Goal: Task Accomplishment & Management: Use online tool/utility

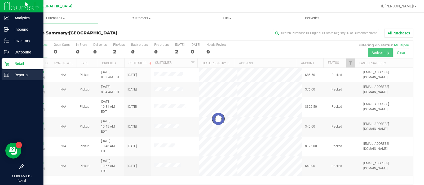
click at [4, 76] on line at bounding box center [6, 76] width 5 height 0
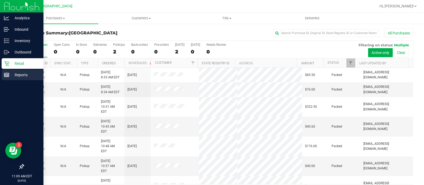
click at [16, 79] on div "Reports" at bounding box center [23, 75] width 42 height 11
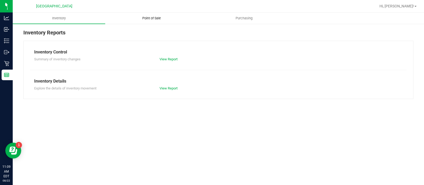
click at [161, 18] on span "Point of Sale" at bounding box center [151, 18] width 33 height 5
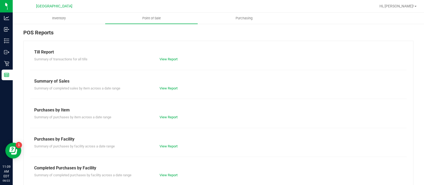
click at [170, 140] on div "Purchases by Facility" at bounding box center [218, 139] width 368 height 6
click at [168, 145] on link "View Report" at bounding box center [169, 146] width 18 height 4
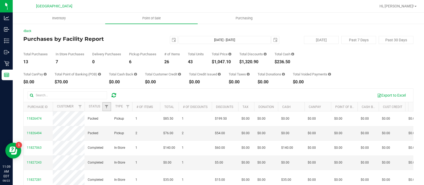
click at [105, 110] on link "Filter" at bounding box center [106, 106] width 9 height 9
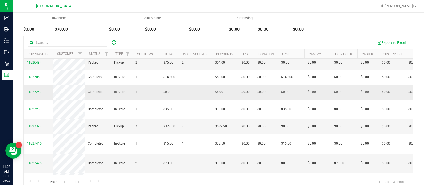
drag, startPoint x: 232, startPoint y: 131, endPoint x: 49, endPoint y: 97, distance: 186.5
click at [49, 97] on tbody "11826474 Packed Pickup 1 $85.50 1 $199.50 $0.00 $0.00 $0.00 $0.00 $0.00 $0.00 $…" at bounding box center [415, 146] width 782 height 211
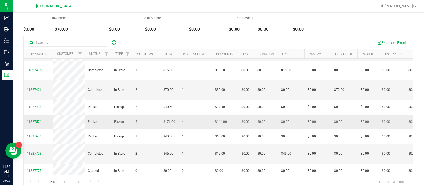
scroll to position [91, 0]
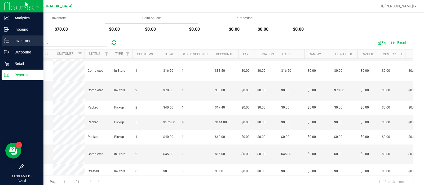
click at [17, 41] on p "Inventory" at bounding box center [25, 41] width 32 height 6
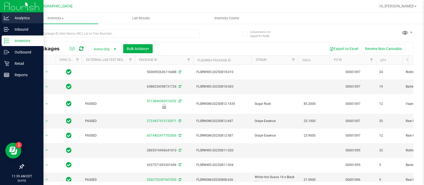
click at [11, 21] on div "Analytics" at bounding box center [23, 18] width 42 height 11
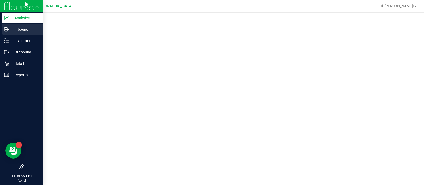
click at [13, 28] on p "Inbound" at bounding box center [25, 29] width 32 height 6
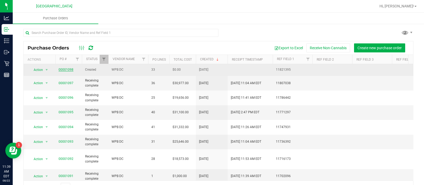
click at [67, 70] on link "00001098" at bounding box center [66, 70] width 15 height 4
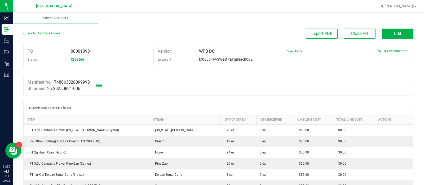
click at [395, 36] on span "Edit" at bounding box center [397, 33] width 7 height 5
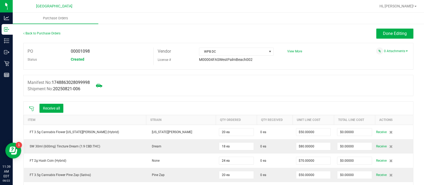
click at [33, 108] on icon at bounding box center [31, 108] width 5 height 5
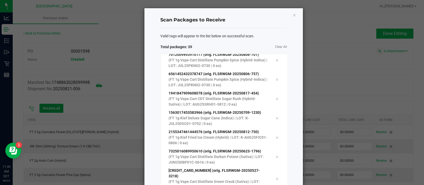
scroll to position [58, 0]
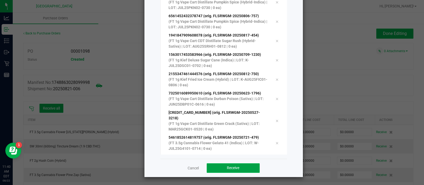
click at [223, 169] on button "Receive" at bounding box center [233, 168] width 53 height 10
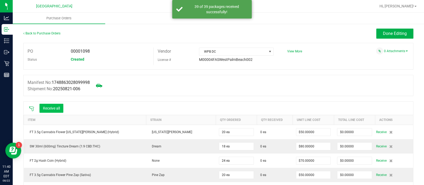
click at [57, 110] on button "Receive all" at bounding box center [51, 108] width 24 height 9
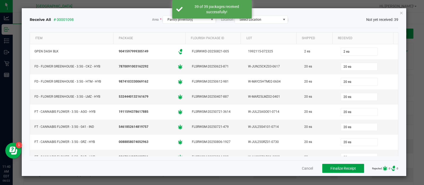
click at [328, 171] on button "Finalize Receipt" at bounding box center [343, 168] width 42 height 9
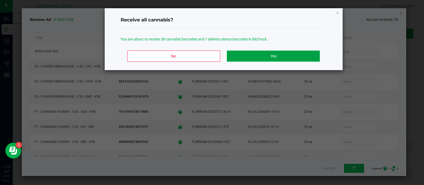
click at [265, 60] on button "Yes" at bounding box center [273, 56] width 93 height 11
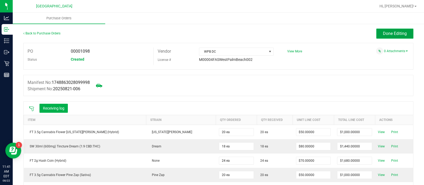
click at [398, 29] on button "Done Editing" at bounding box center [394, 34] width 37 height 10
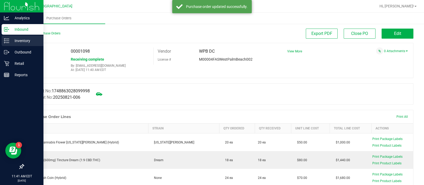
click at [18, 43] on p "Inventory" at bounding box center [25, 41] width 32 height 6
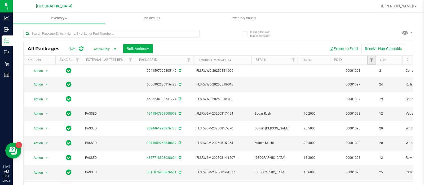
click at [369, 61] on link "Filter" at bounding box center [371, 60] width 9 height 9
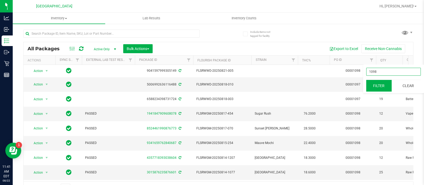
type input "1098"
click at [382, 83] on button "Filter" at bounding box center [378, 86] width 25 height 12
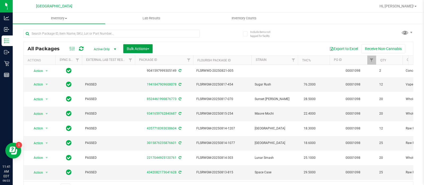
click at [140, 48] on span "Bulk Actions" at bounding box center [138, 49] width 23 height 4
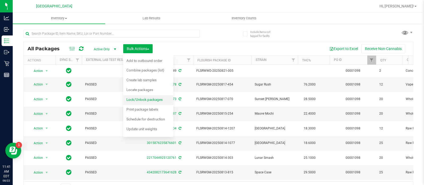
click at [147, 100] on span "Lock/Unlock packages" at bounding box center [144, 100] width 36 height 4
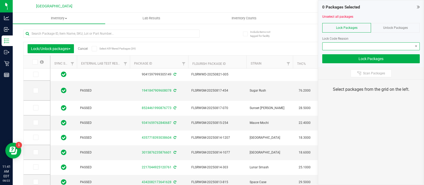
click at [378, 43] on span at bounding box center [367, 46] width 90 height 7
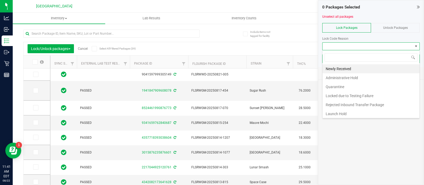
scroll to position [0, 0]
click at [350, 114] on li "Launch Hold" at bounding box center [370, 113] width 97 height 9
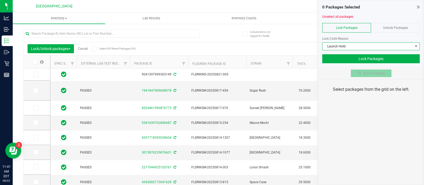
click at [378, 70] on button "Scan Packages" at bounding box center [371, 73] width 41 height 8
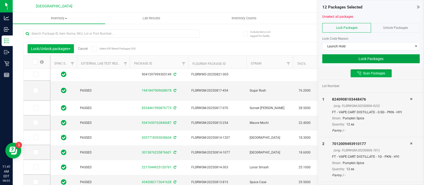
click at [400, 56] on button "Lock Packages" at bounding box center [371, 58] width 98 height 9
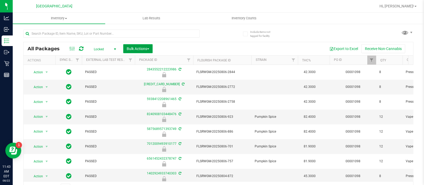
click at [149, 48] on span "button" at bounding box center [148, 48] width 2 height 1
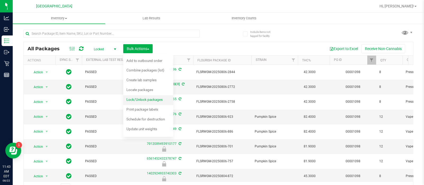
click at [143, 95] on li "Lock/Unlock packages" at bounding box center [148, 100] width 50 height 10
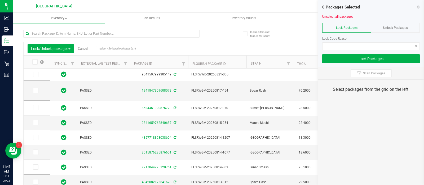
click at [378, 42] on div "Lock Code Reason" at bounding box center [371, 41] width 98 height 18
click at [376, 45] on span at bounding box center [367, 46] width 90 height 7
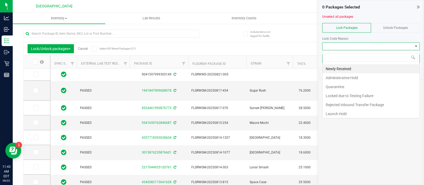
scroll to position [8, 98]
click at [341, 69] on li "Newly Received" at bounding box center [370, 68] width 97 height 9
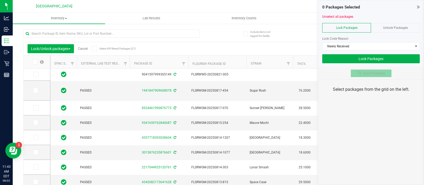
click at [361, 72] on icon at bounding box center [359, 73] width 4 height 4
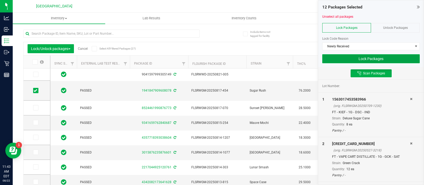
click at [369, 61] on button "Lock Packages" at bounding box center [371, 58] width 98 height 9
